Goal: Information Seeking & Learning: Check status

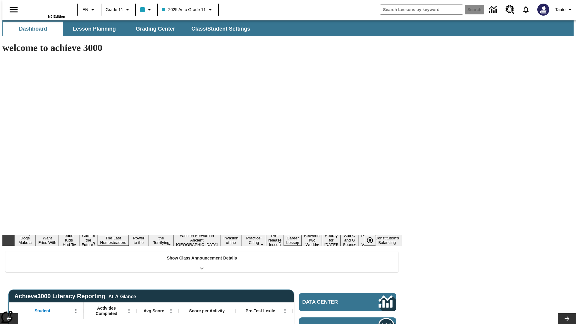
type input "-1"
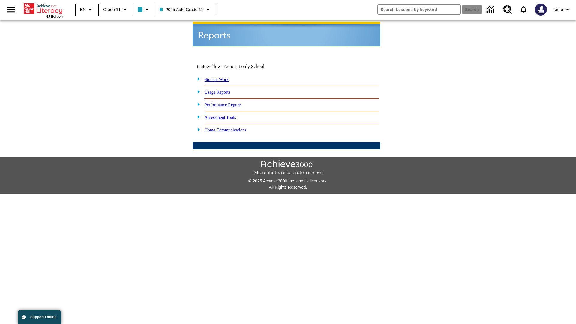
click at [222, 90] on link "Usage Reports" at bounding box center [218, 92] width 26 height 5
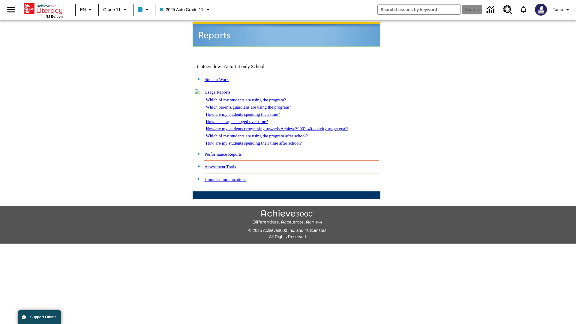
click at [252, 98] on link "Which of my students are using the program?" at bounding box center [246, 100] width 80 height 5
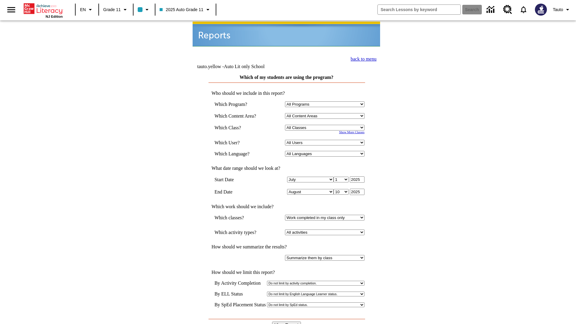
click at [287, 322] on input "View Report" at bounding box center [286, 325] width 29 height 7
click at [362, 58] on link "back to menu" at bounding box center [364, 58] width 26 height 5
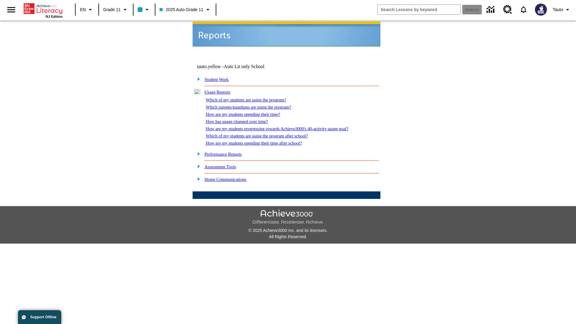
click at [249, 112] on link "How are my students spending their time?" at bounding box center [243, 114] width 74 height 5
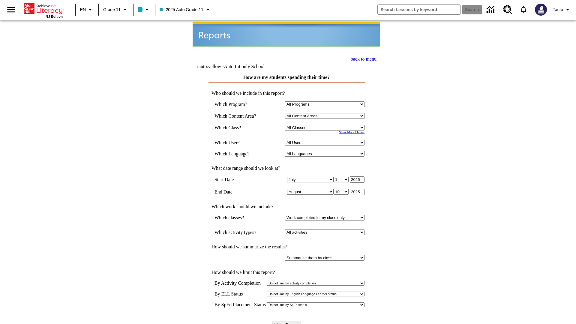
click at [362, 58] on link "back to menu" at bounding box center [364, 58] width 26 height 5
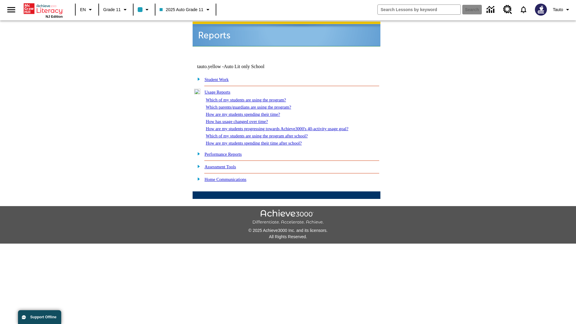
click at [261, 141] on link "How are my students spending their time after school?" at bounding box center [254, 143] width 96 height 5
